Goal: Task Accomplishment & Management: Use online tool/utility

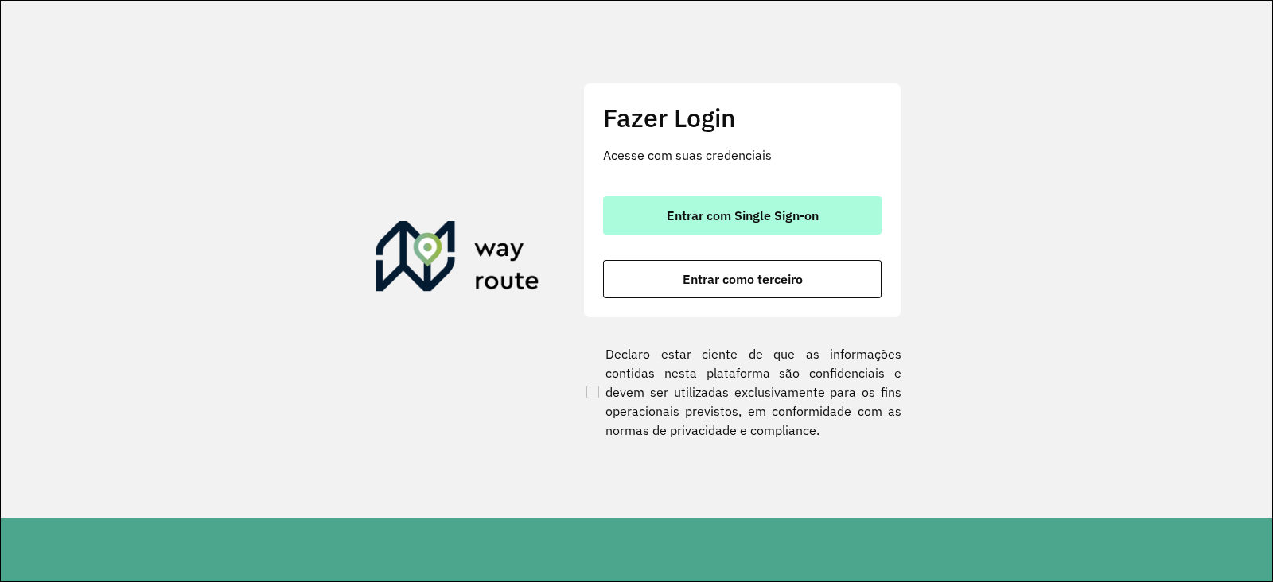
click at [707, 228] on button "Entrar com Single Sign-on" at bounding box center [742, 216] width 278 height 38
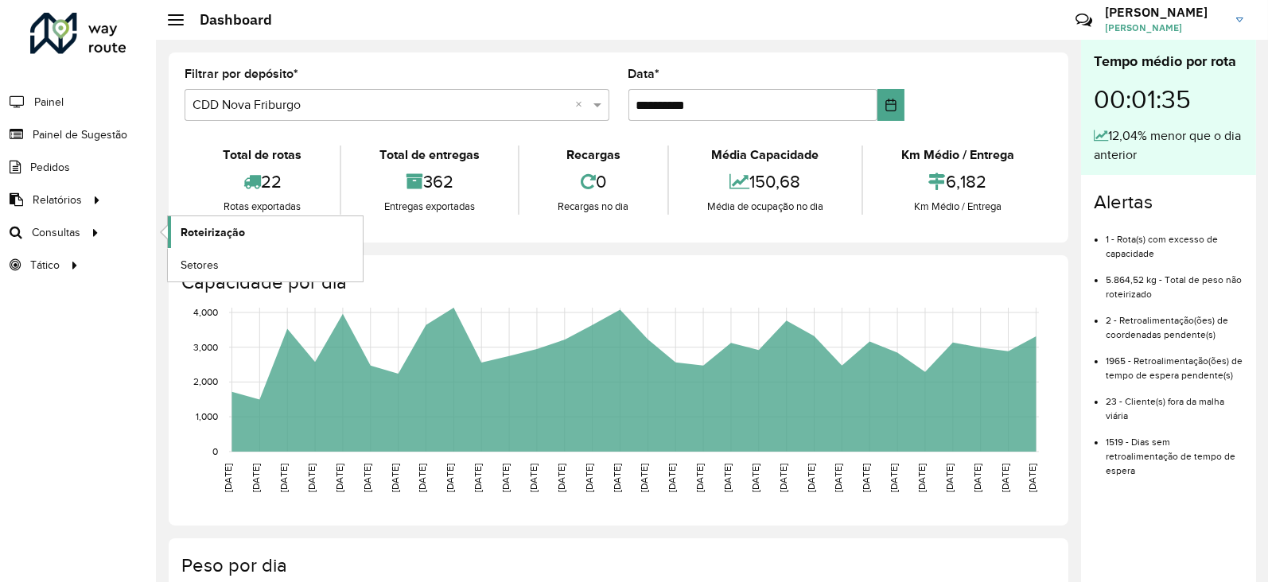
click at [193, 236] on span "Roteirização" at bounding box center [213, 232] width 64 height 17
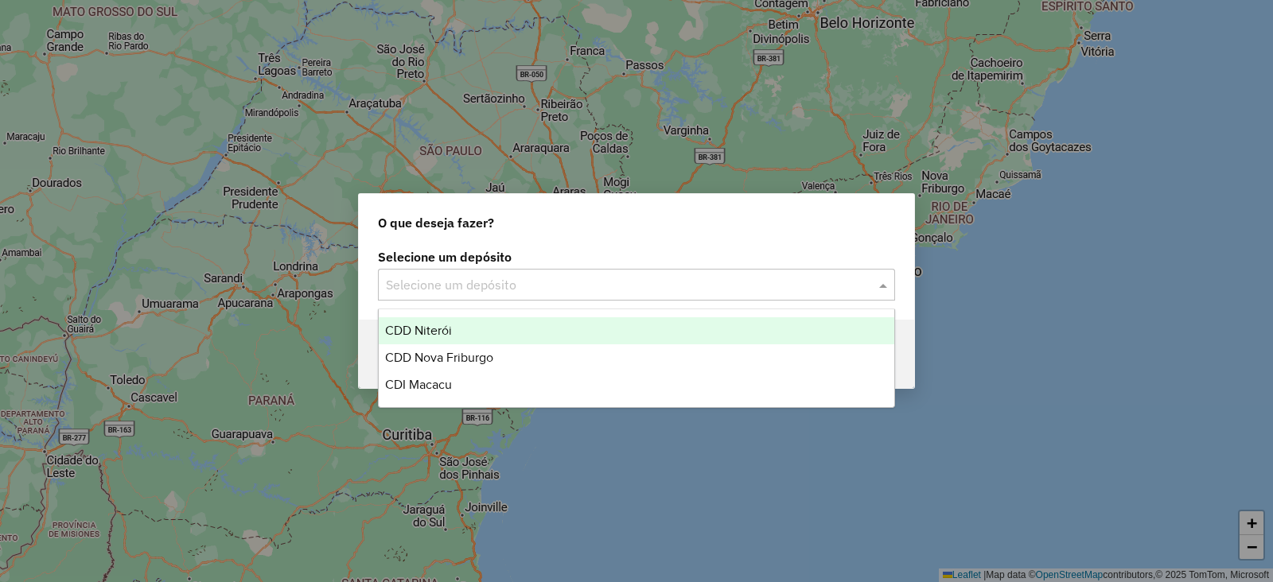
click at [454, 288] on input "text" at bounding box center [620, 285] width 469 height 19
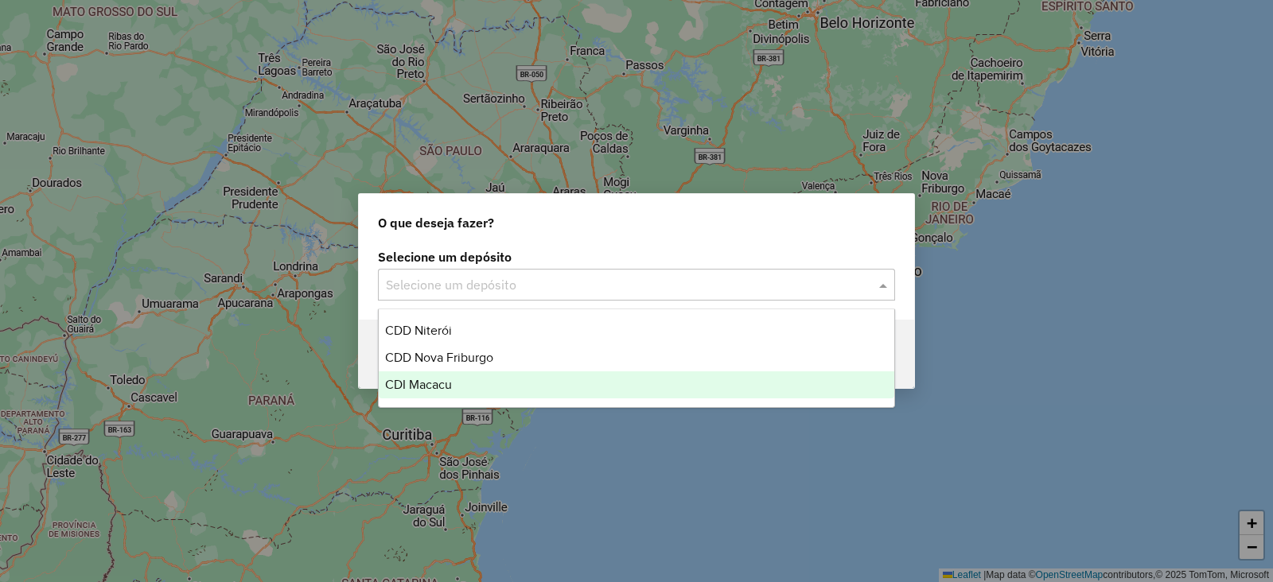
click at [421, 380] on span "CDI Macacu" at bounding box center [418, 385] width 67 height 14
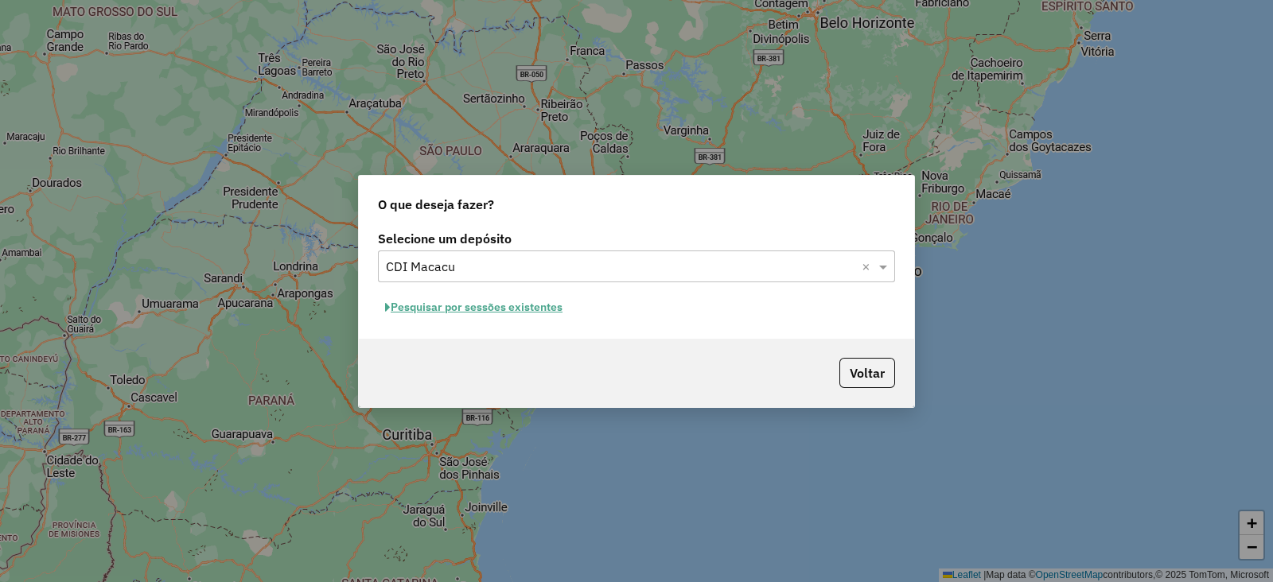
click at [443, 308] on button "Pesquisar por sessões existentes" at bounding box center [474, 307] width 192 height 25
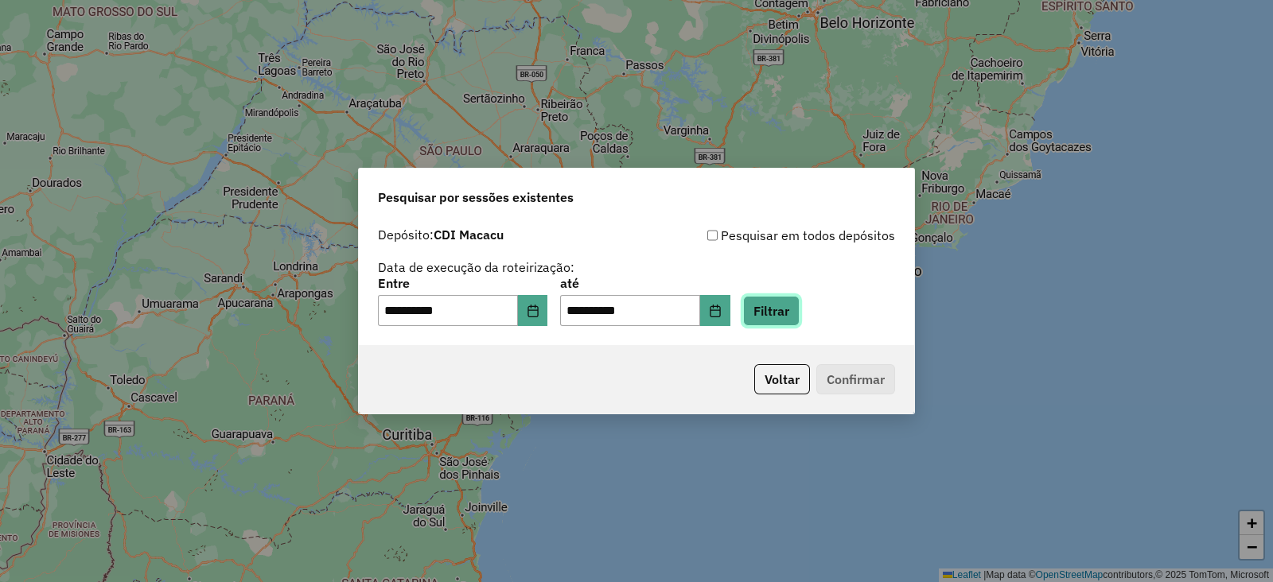
click at [800, 321] on button "Filtrar" at bounding box center [771, 311] width 56 height 30
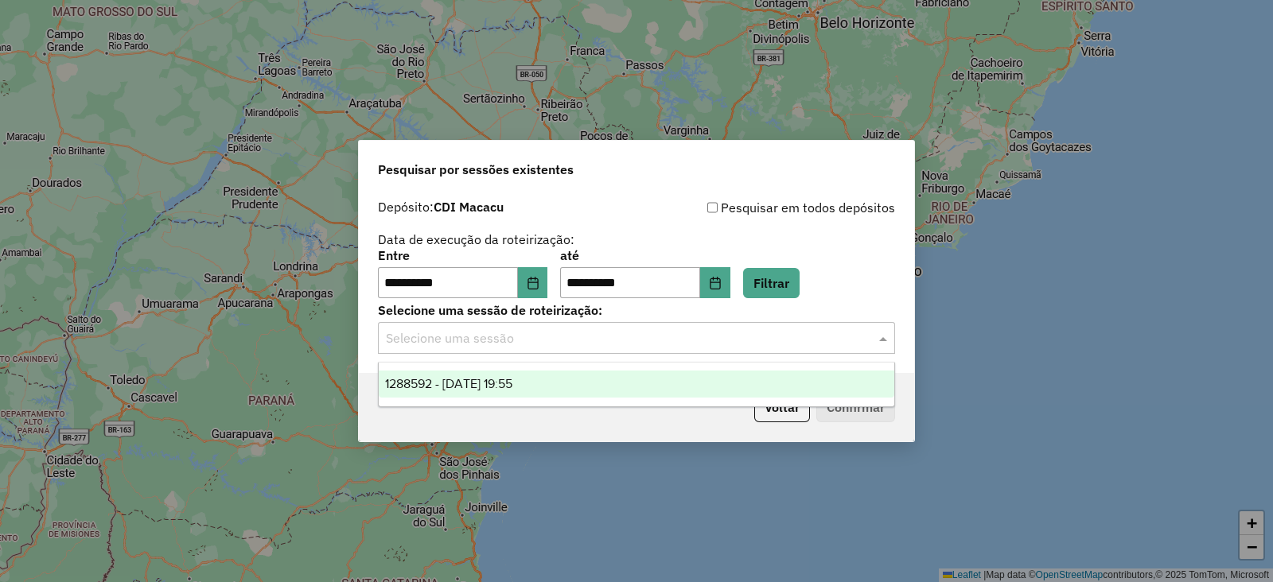
click at [450, 340] on input "text" at bounding box center [620, 338] width 469 height 19
click at [448, 380] on span "1288592 - 04/10/2025 19:55" at bounding box center [448, 384] width 127 height 14
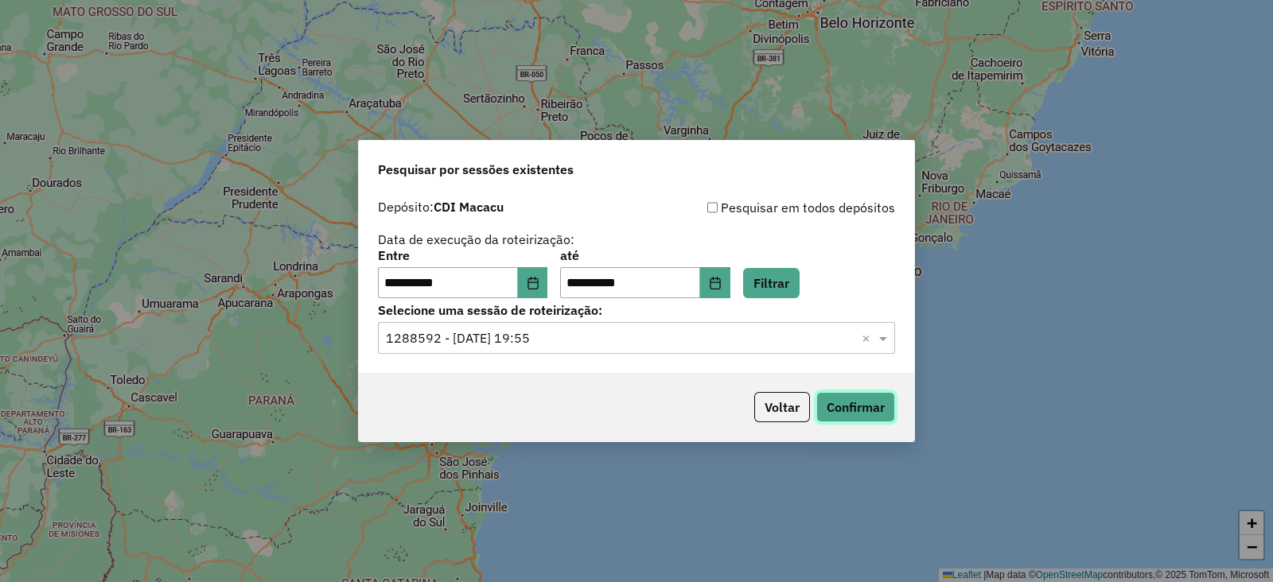
click at [835, 414] on button "Confirmar" at bounding box center [855, 407] width 79 height 30
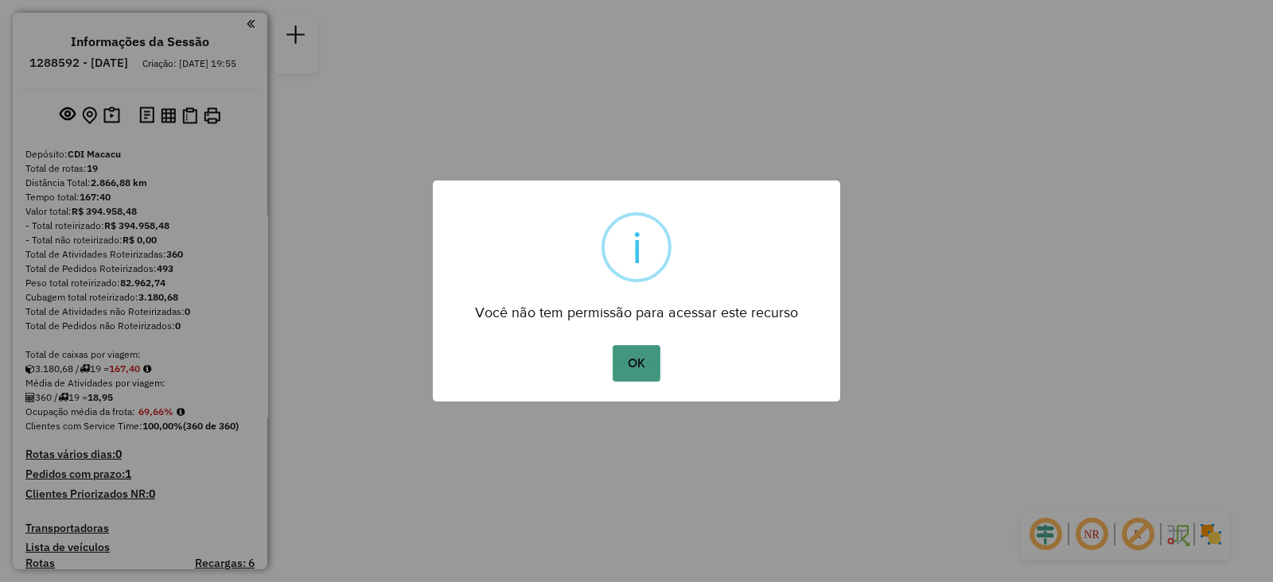
click at [650, 372] on button "OK" at bounding box center [636, 363] width 47 height 37
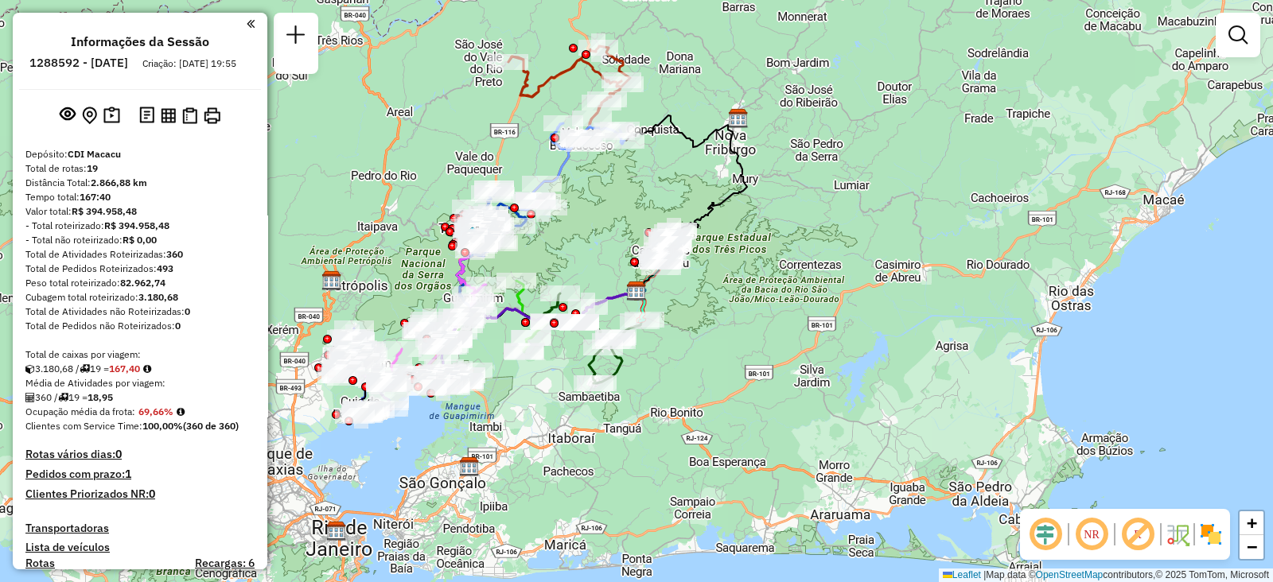
click at [531, 389] on div "Janela de atendimento Grade de atendimento Capacidade Transportadoras Veículos …" at bounding box center [636, 291] width 1273 height 582
click at [366, 267] on div "Janela de atendimento Grade de atendimento Capacidade Transportadoras Veículos …" at bounding box center [636, 291] width 1273 height 582
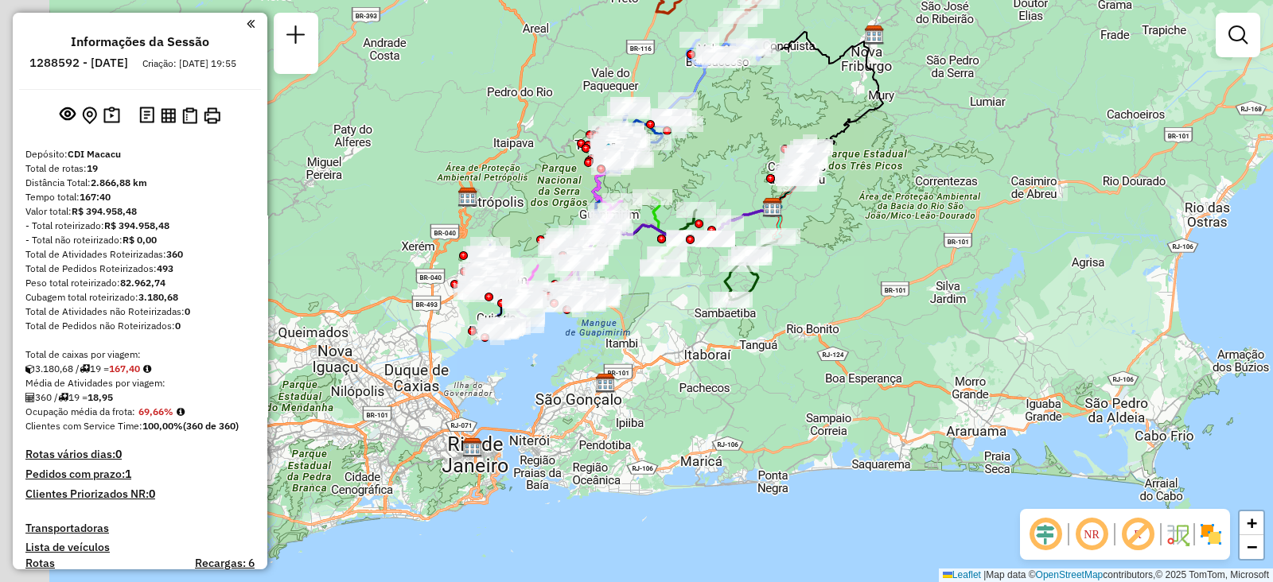
drag, startPoint x: 399, startPoint y: 252, endPoint x: 531, endPoint y: 173, distance: 153.5
click at [531, 173] on div "Janela de atendimento Grade de atendimento Capacidade Transportadoras Veículos …" at bounding box center [636, 291] width 1273 height 582
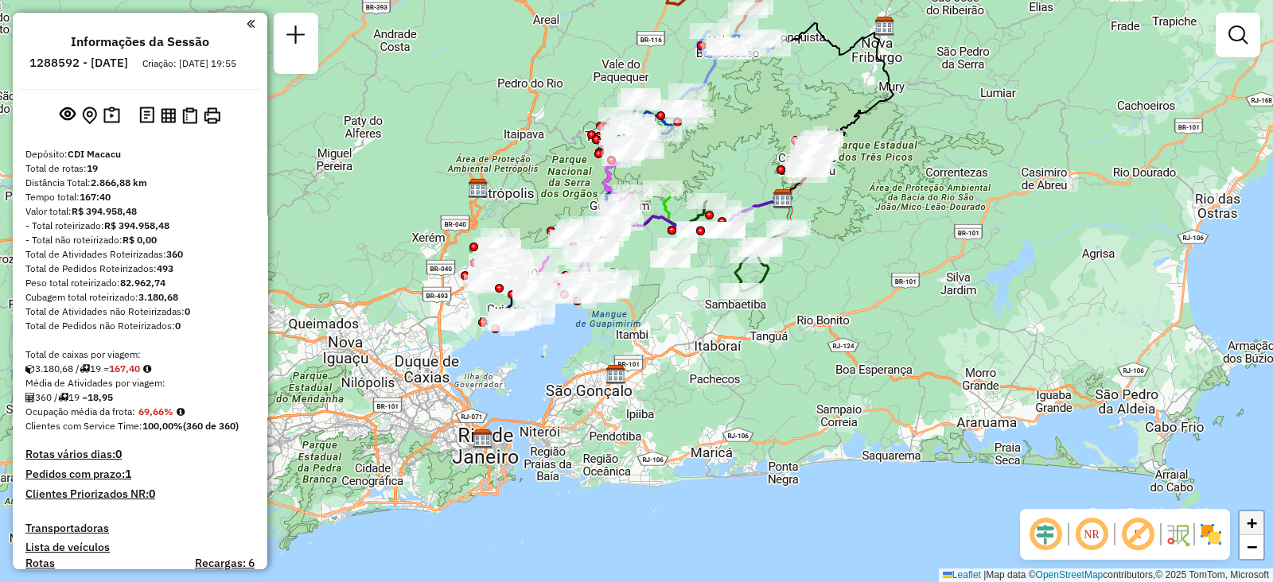
click at [1257, 519] on link "+" at bounding box center [1252, 524] width 24 height 24
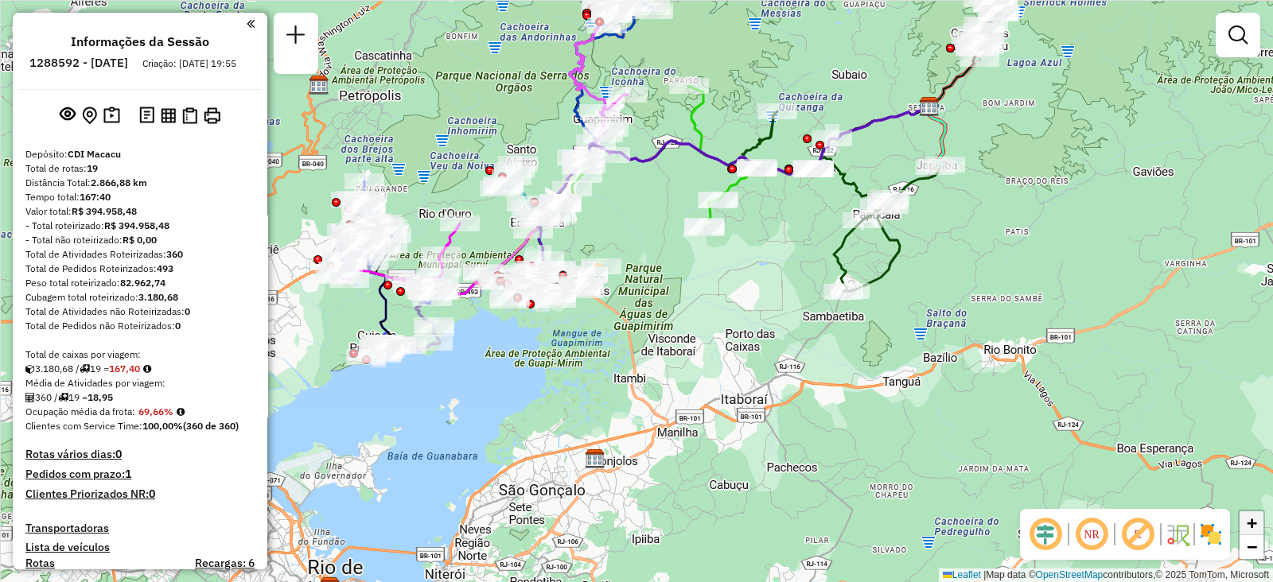
click at [1257, 519] on link "+" at bounding box center [1252, 524] width 24 height 24
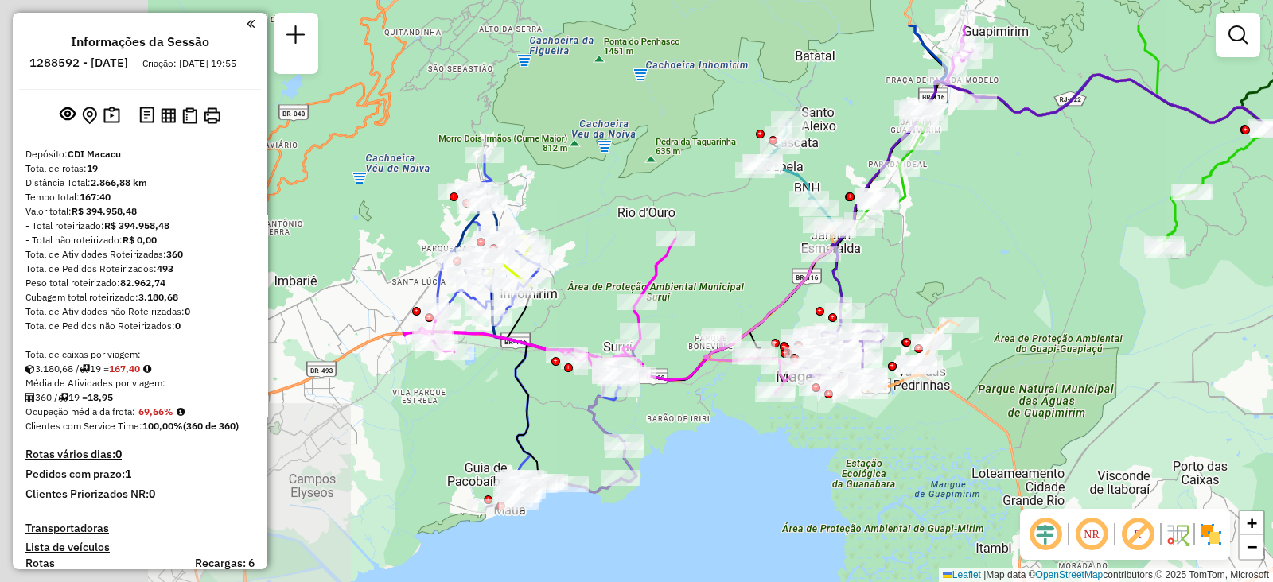
drag, startPoint x: 693, startPoint y: 216, endPoint x: 1087, endPoint y: 300, distance: 402.6
click at [1087, 300] on div "Janela de atendimento Grade de atendimento Capacidade Transportadoras Veículos …" at bounding box center [636, 291] width 1273 height 582
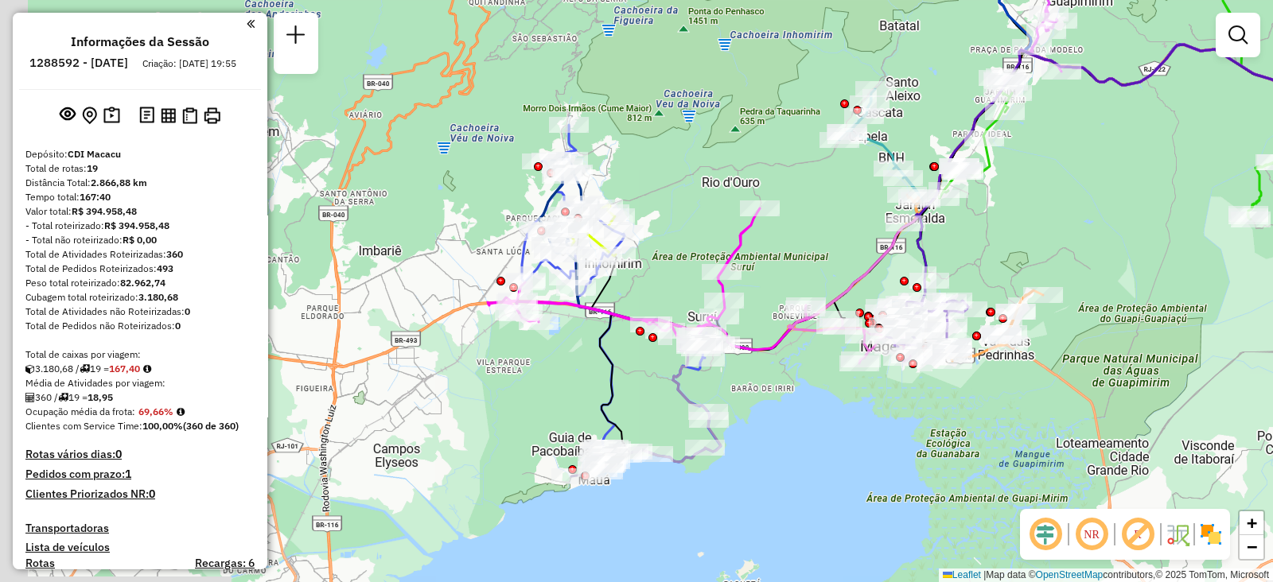
drag, startPoint x: 594, startPoint y: 167, endPoint x: 679, endPoint y: 134, distance: 91.5
click at [679, 134] on div "Janela de atendimento Grade de atendimento Capacidade Transportadoras Veículos …" at bounding box center [636, 291] width 1273 height 582
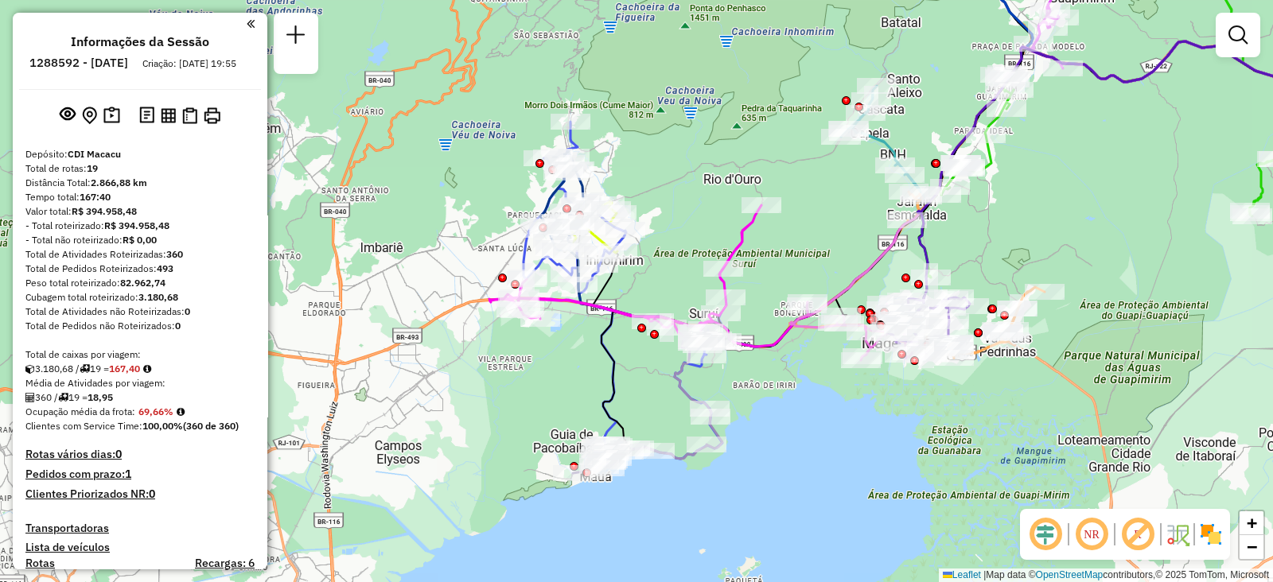
click at [1265, 523] on div "Janela de atendimento Grade de atendimento Capacidade Transportadoras Veículos …" at bounding box center [636, 291] width 1273 height 582
click at [1251, 521] on span "+" at bounding box center [1252, 523] width 10 height 20
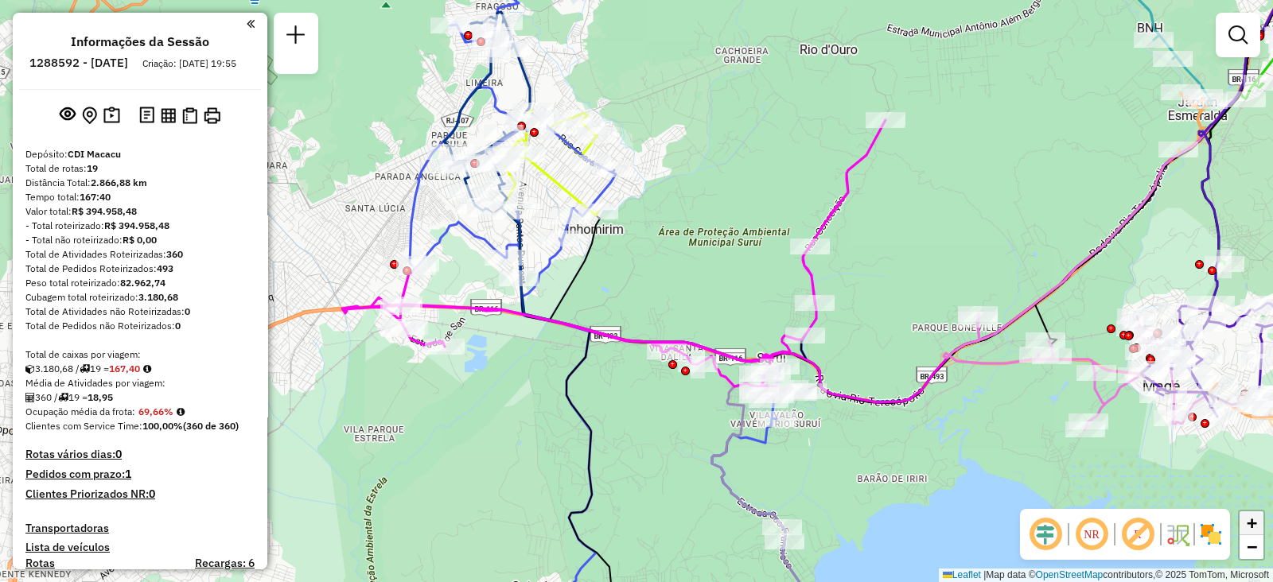
click at [1251, 521] on span "+" at bounding box center [1252, 523] width 10 height 20
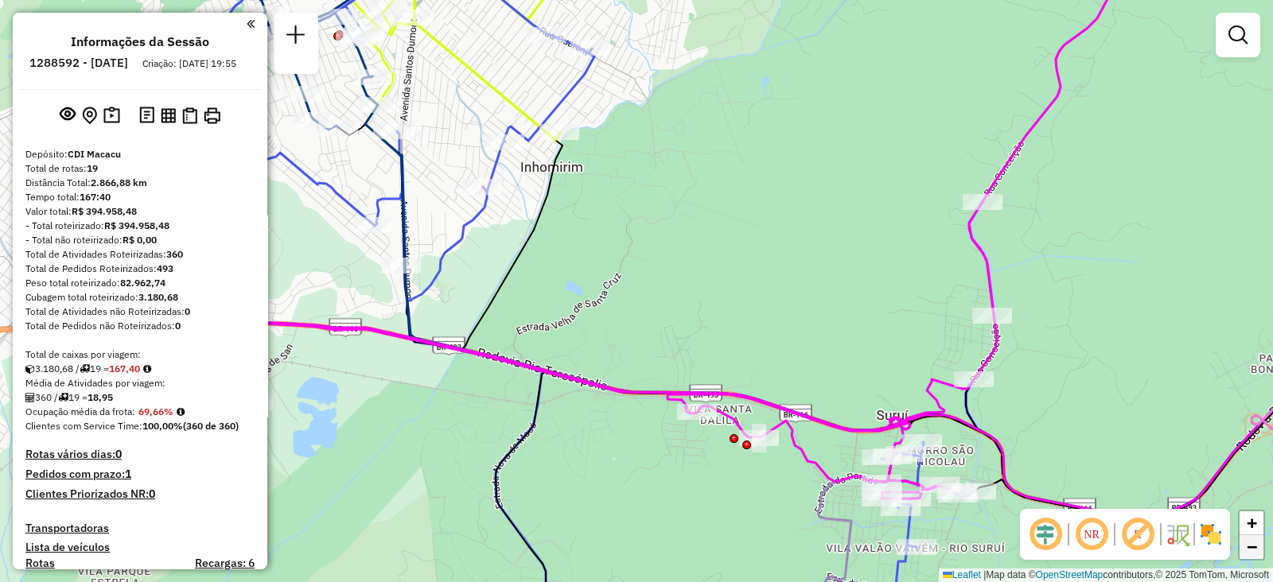
click at [1252, 551] on span "−" at bounding box center [1252, 547] width 10 height 20
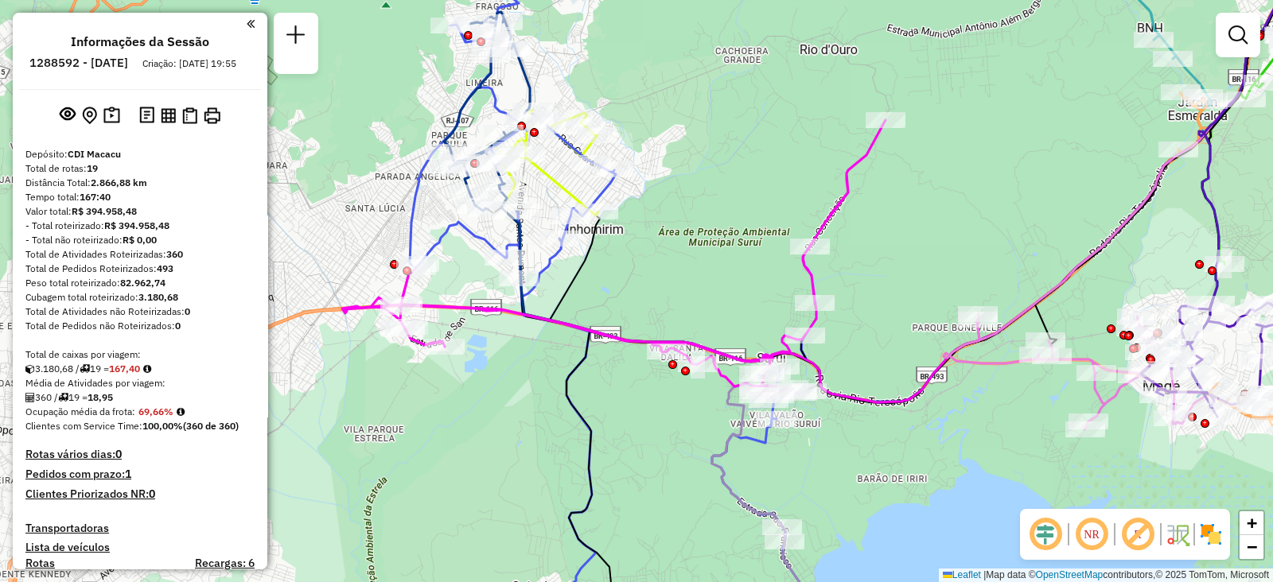
click at [887, 147] on div "Rota 18 - Placa JBG6F43 91013537 - [PERSON_NAME] de atendimento Grade de atendi…" at bounding box center [636, 291] width 1273 height 582
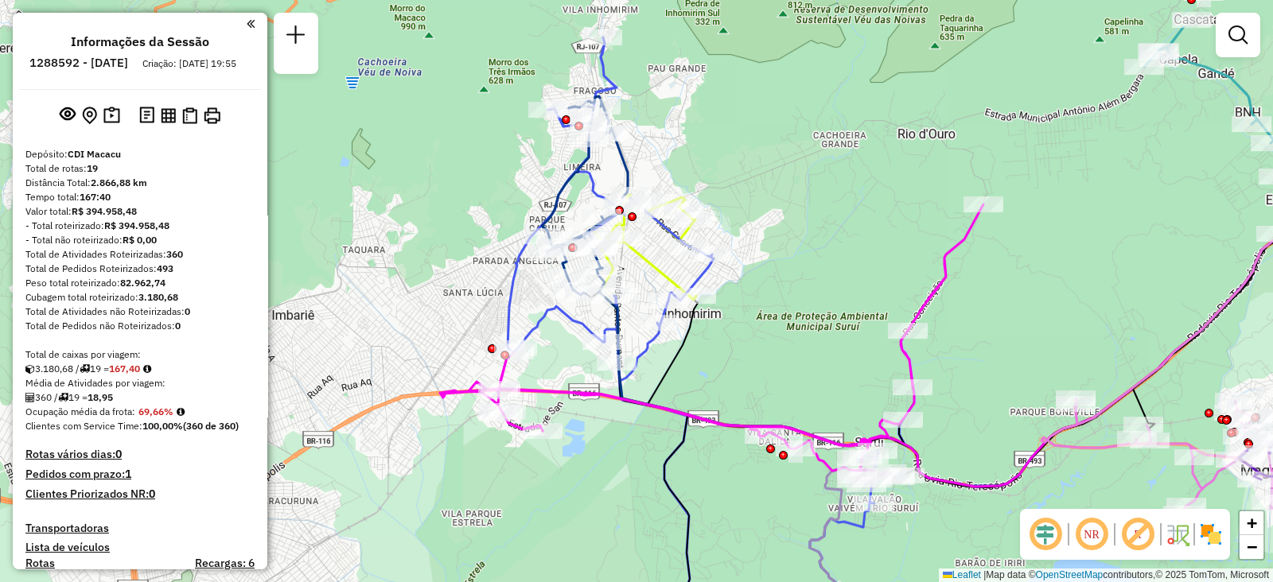
drag, startPoint x: 887, startPoint y: 147, endPoint x: 984, endPoint y: 228, distance: 126.0
click at [984, 228] on div "Janela de atendimento Grade de atendimento Capacidade Transportadoras Veículos …" at bounding box center [636, 291] width 1273 height 582
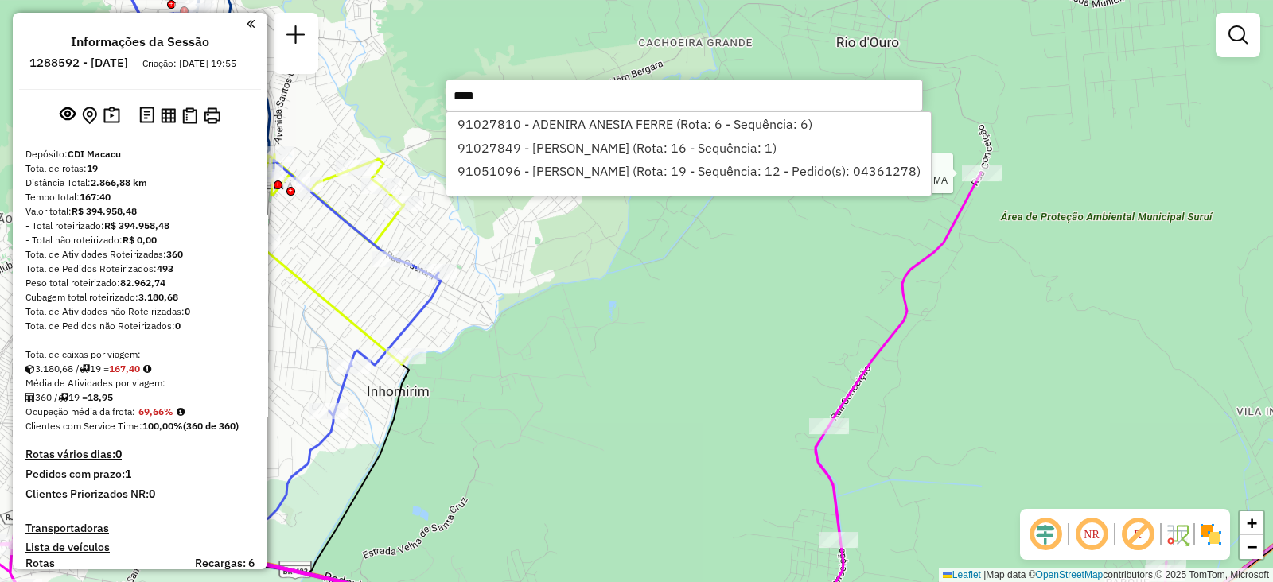
type input "*****"
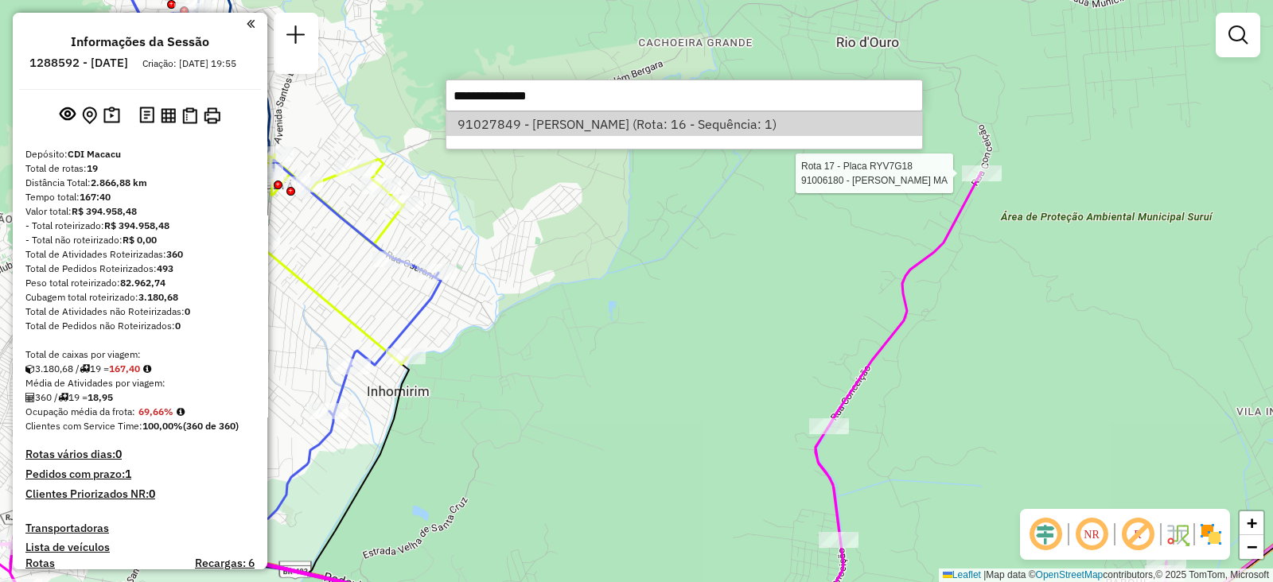
select select "**********"
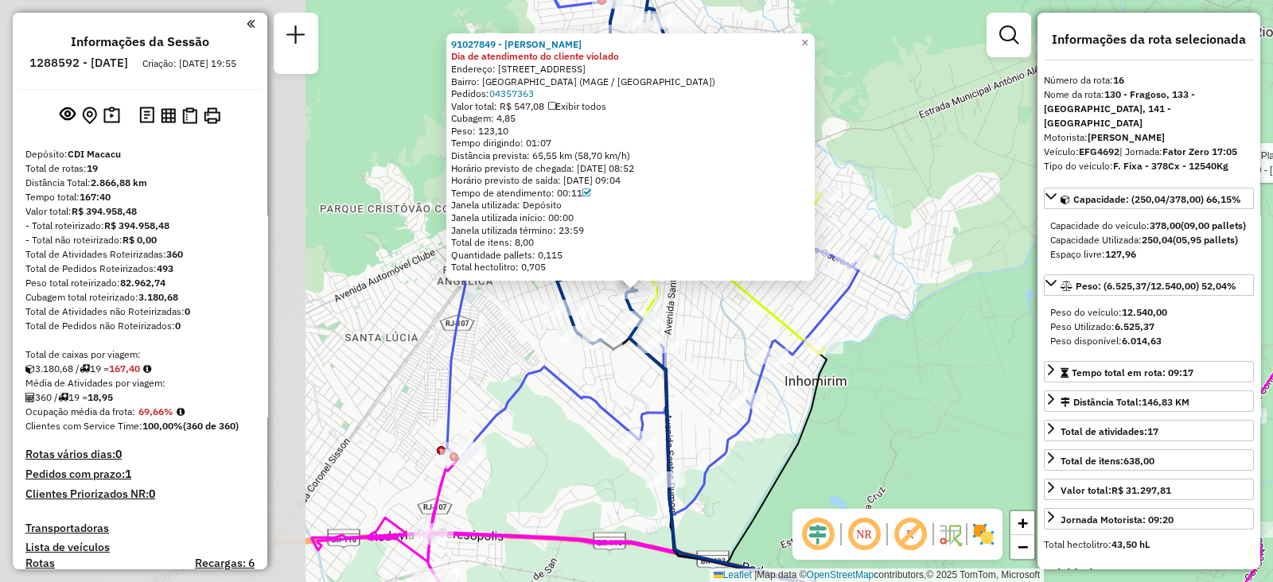
scroll to position [1768, 0]
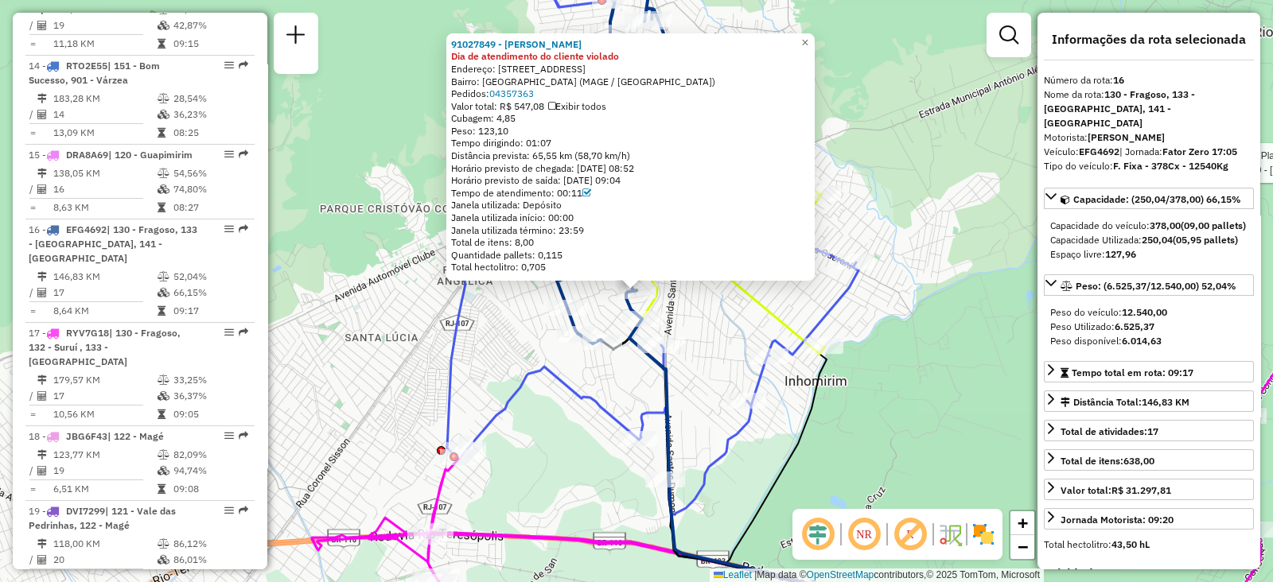
click at [621, 402] on div "Rota 17 - Placa RYV7G18 91006180 - SOLANGE [GEOGRAPHIC_DATA] MA 91027849 - [PER…" at bounding box center [636, 291] width 1273 height 582
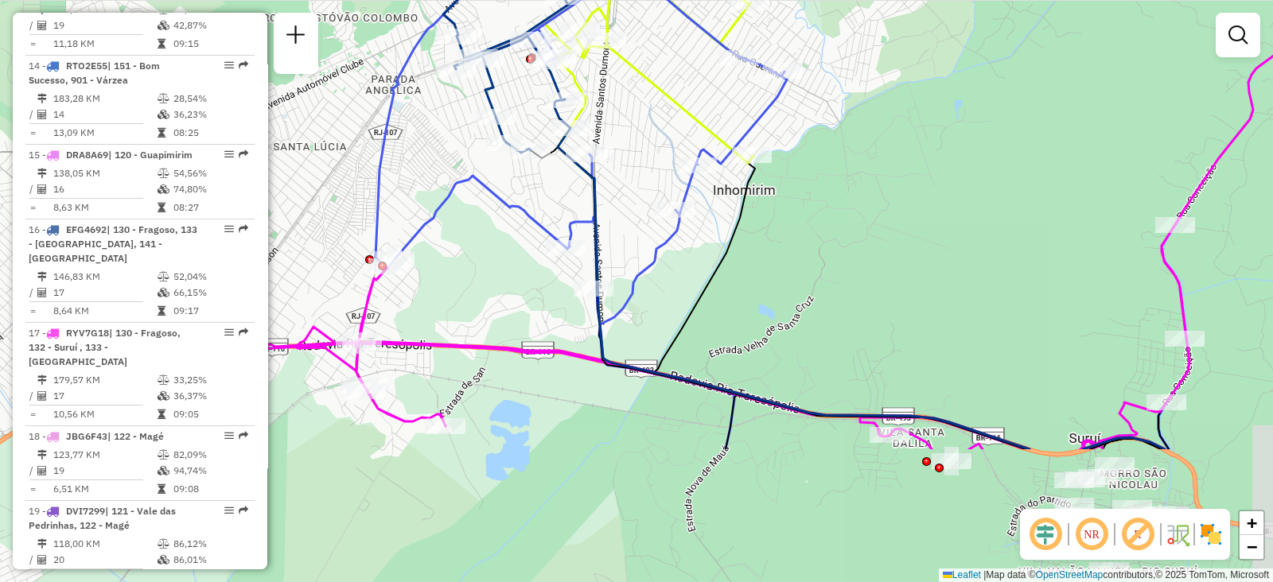
drag, startPoint x: 573, startPoint y: 435, endPoint x: 500, endPoint y: 241, distance: 207.2
click at [500, 241] on div "Janela de atendimento Grade de atendimento Capacidade Transportadoras Veículos …" at bounding box center [636, 291] width 1273 height 582
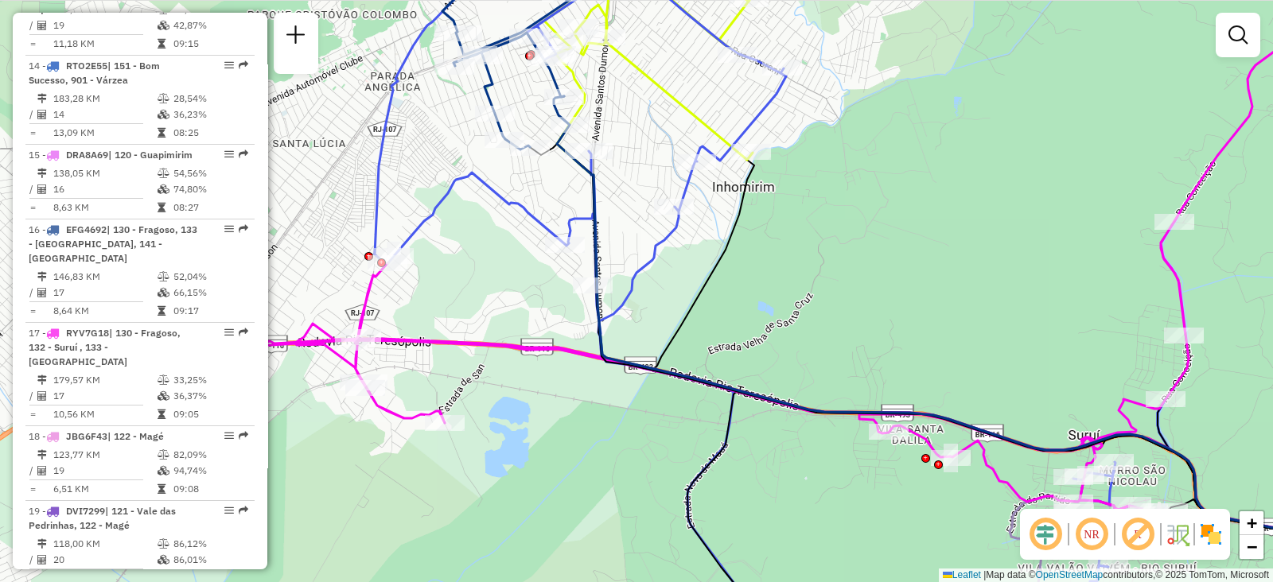
click at [500, 241] on div "Janela de atendimento Grade de atendimento Capacidade Transportadoras Veículos …" at bounding box center [636, 291] width 1273 height 582
